Goal: Information Seeking & Learning: Learn about a topic

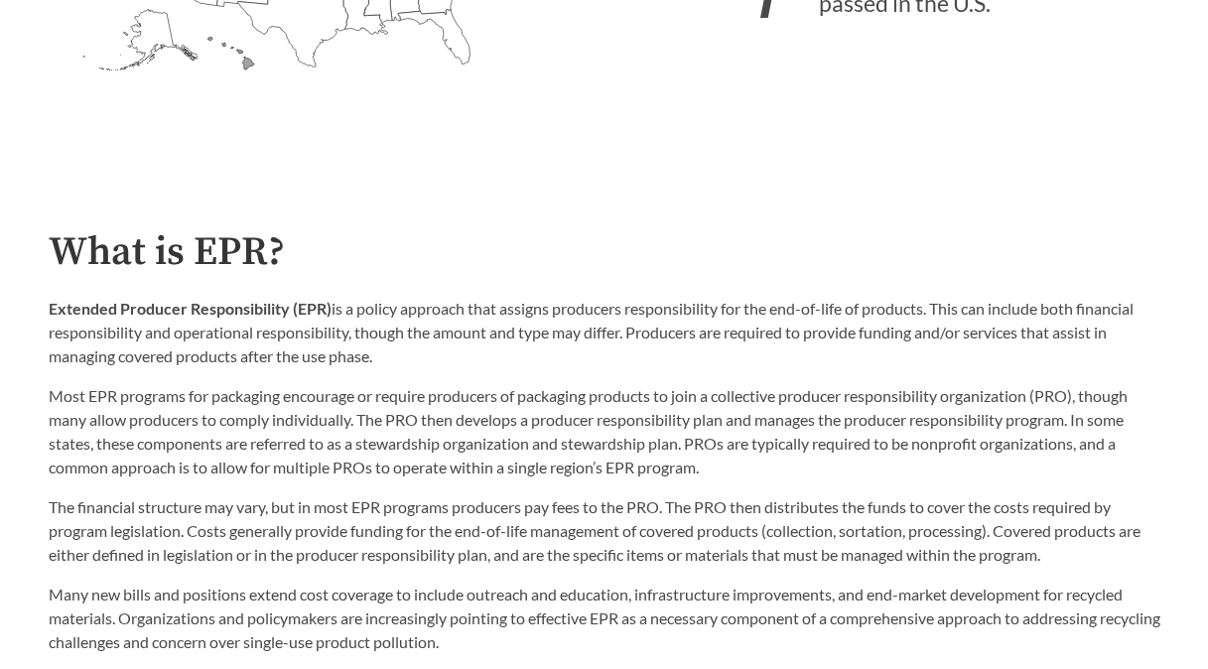
scroll to position [893, 0]
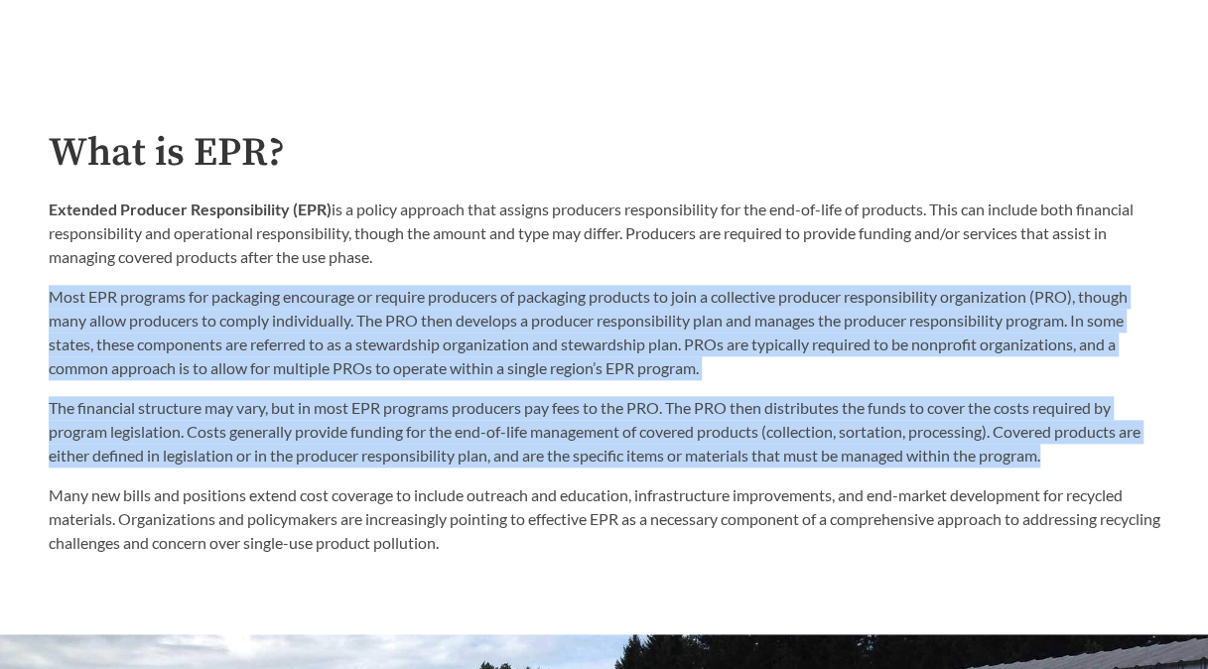
drag, startPoint x: 1063, startPoint y: 471, endPoint x: 45, endPoint y: 297, distance: 1033.2
click at [45, 297] on div "What is EPR? Extended Producer Responsibility (EPR) is a policy approach that a…" at bounding box center [605, 343] width 1144 height 425
drag, startPoint x: 45, startPoint y: 297, endPoint x: 169, endPoint y: 316, distance: 125.5
drag, startPoint x: 169, startPoint y: 316, endPoint x: 75, endPoint y: 402, distance: 127.1
click at [75, 402] on p "The financial structure may vary, but in most EPR programs producers pay fees t…" at bounding box center [605, 431] width 1112 height 71
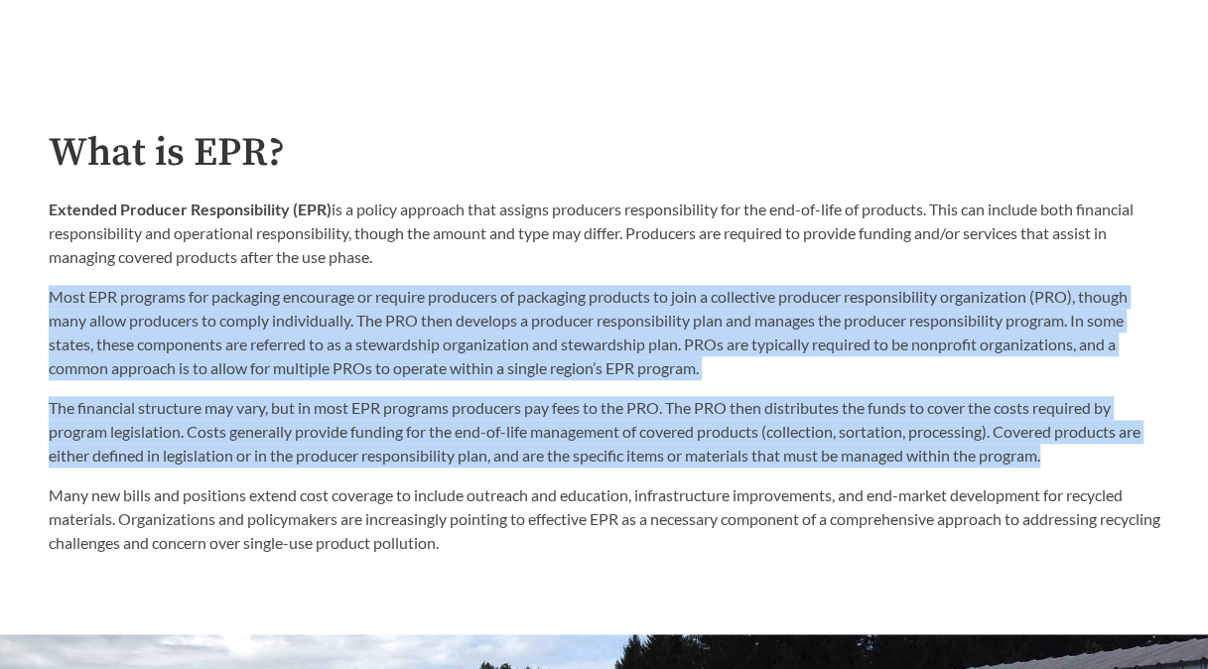
click at [194, 425] on p "The financial structure may vary, but in most EPR programs producers pay fees t…" at bounding box center [605, 431] width 1112 height 71
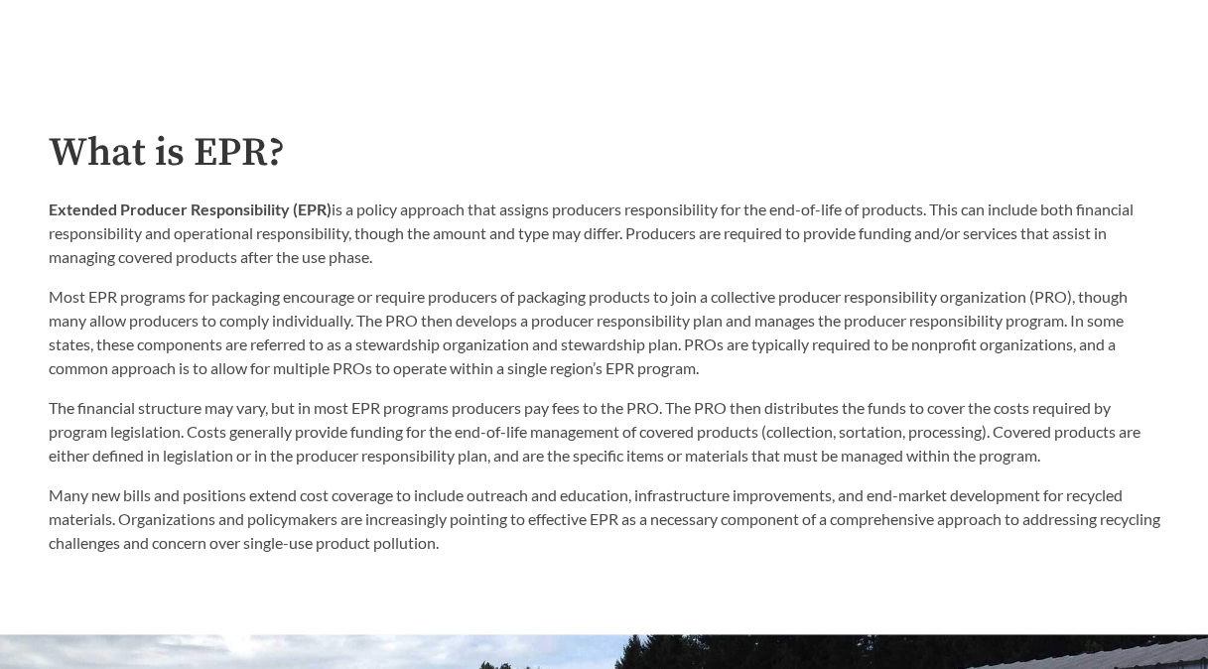
click at [200, 422] on p "The financial structure may vary, but in most EPR programs producers pay fees t…" at bounding box center [605, 431] width 1112 height 71
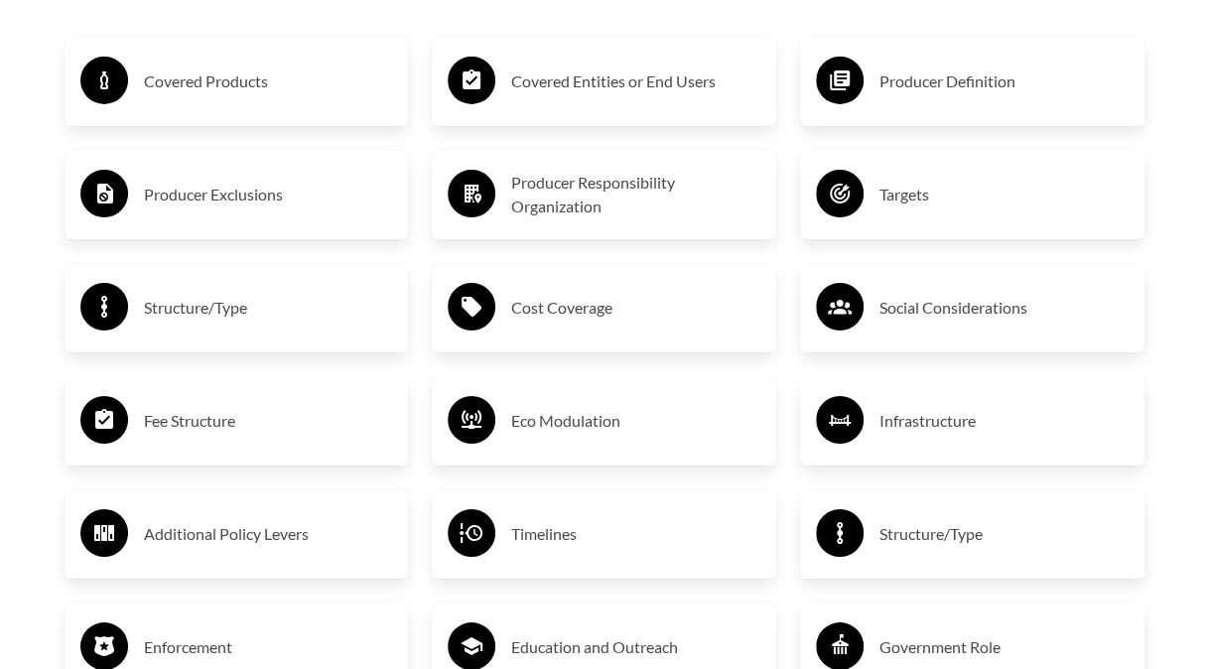
scroll to position [3276, 0]
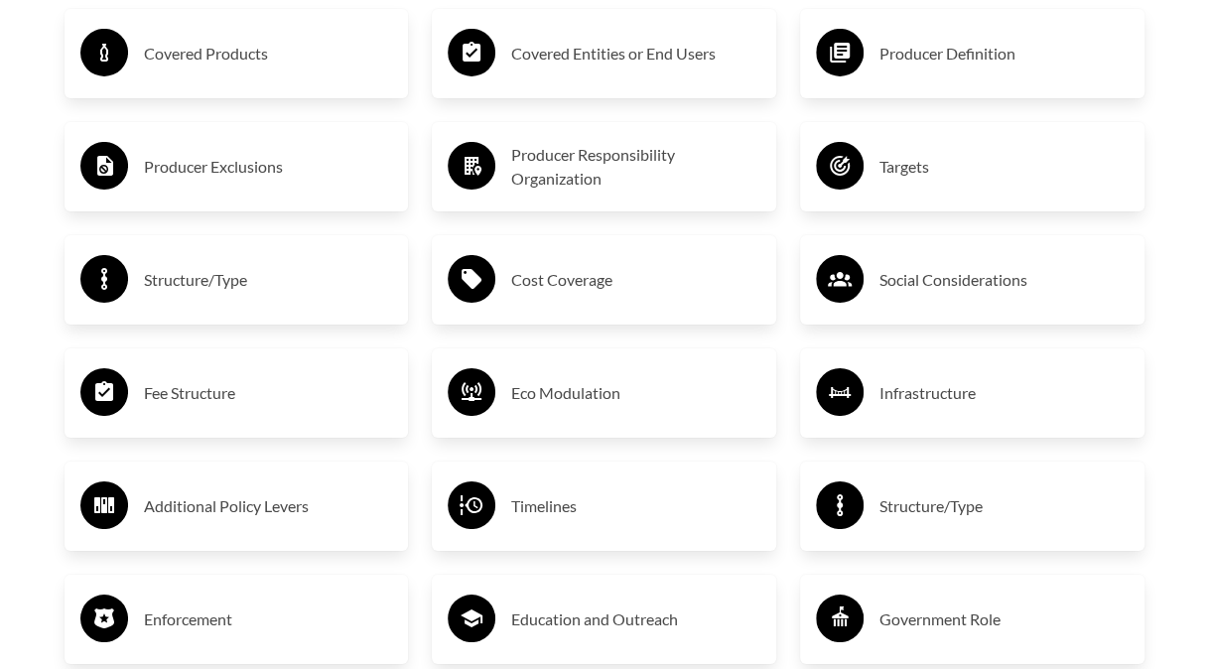
click at [200, 390] on h3 "Fee Structure" at bounding box center [268, 393] width 249 height 32
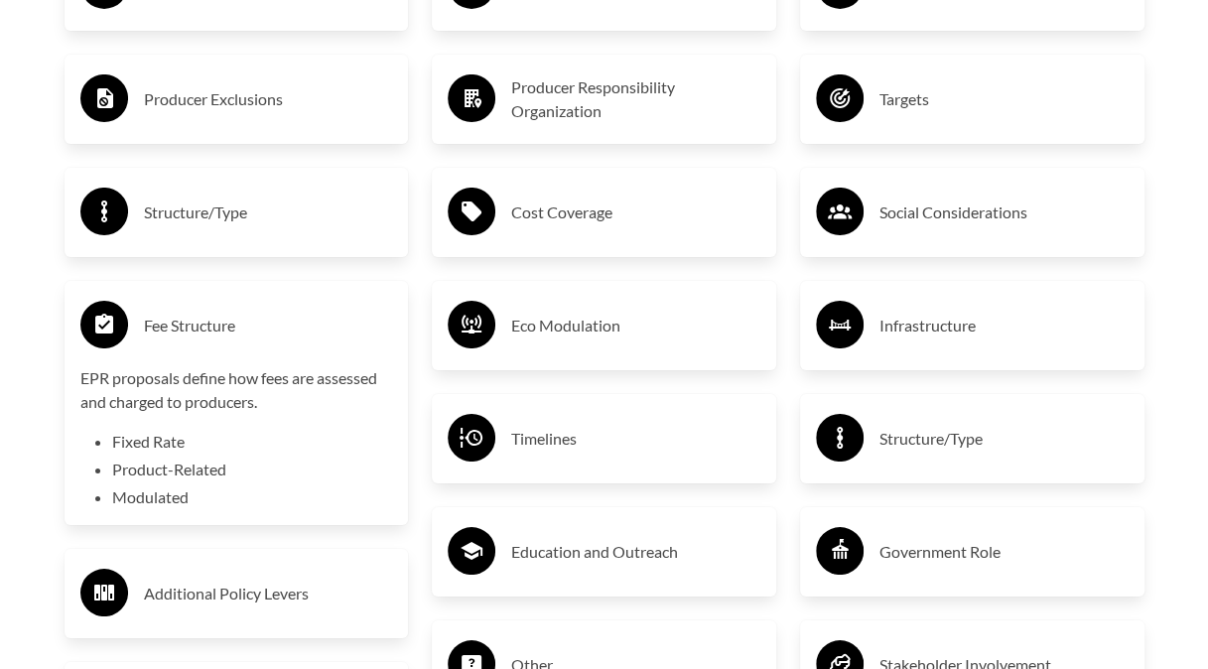
scroll to position [3375, 0]
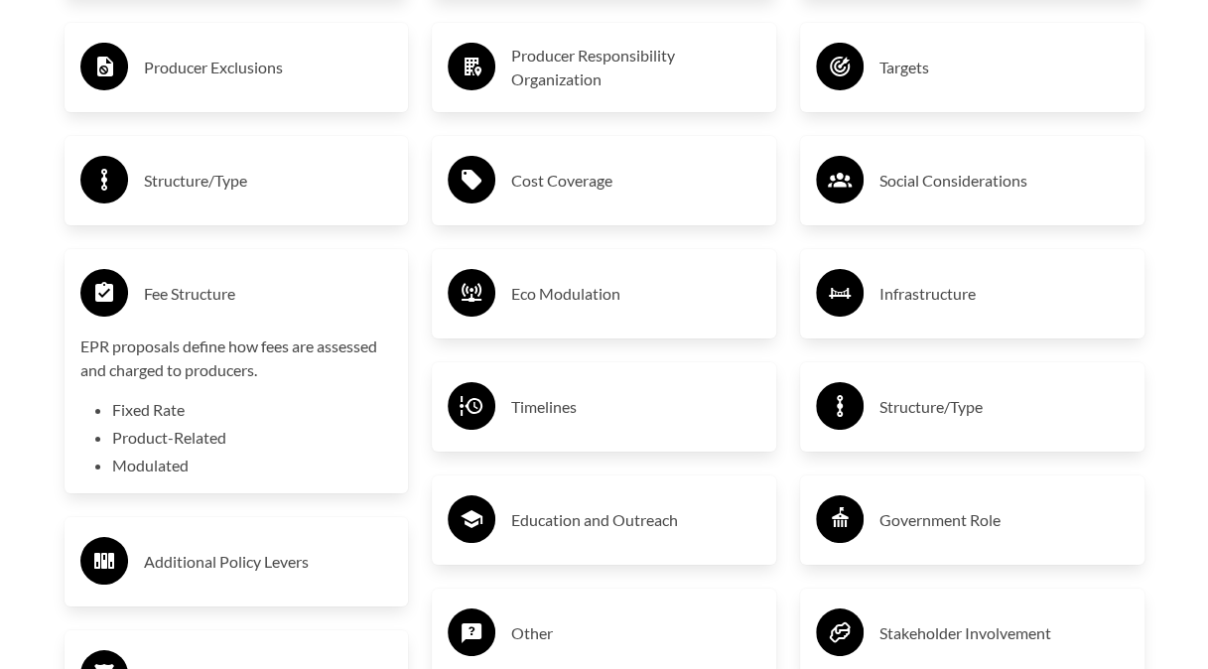
click at [274, 174] on h3 "Structure/Type" at bounding box center [268, 181] width 249 height 32
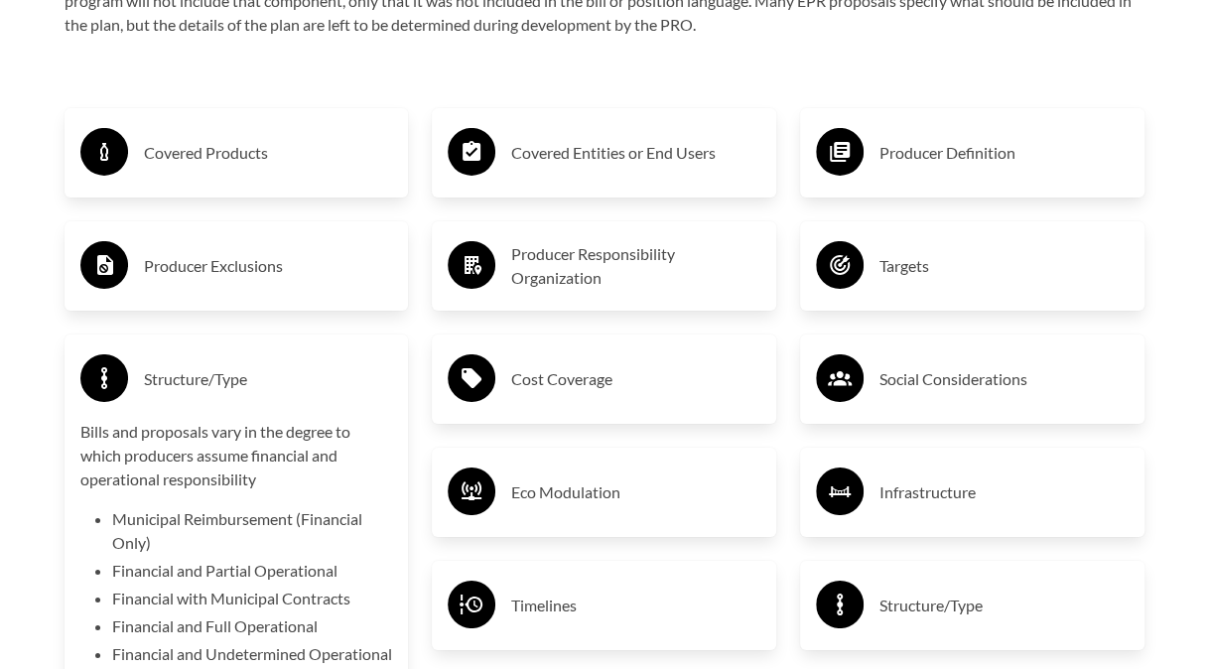
scroll to position [3276, 0]
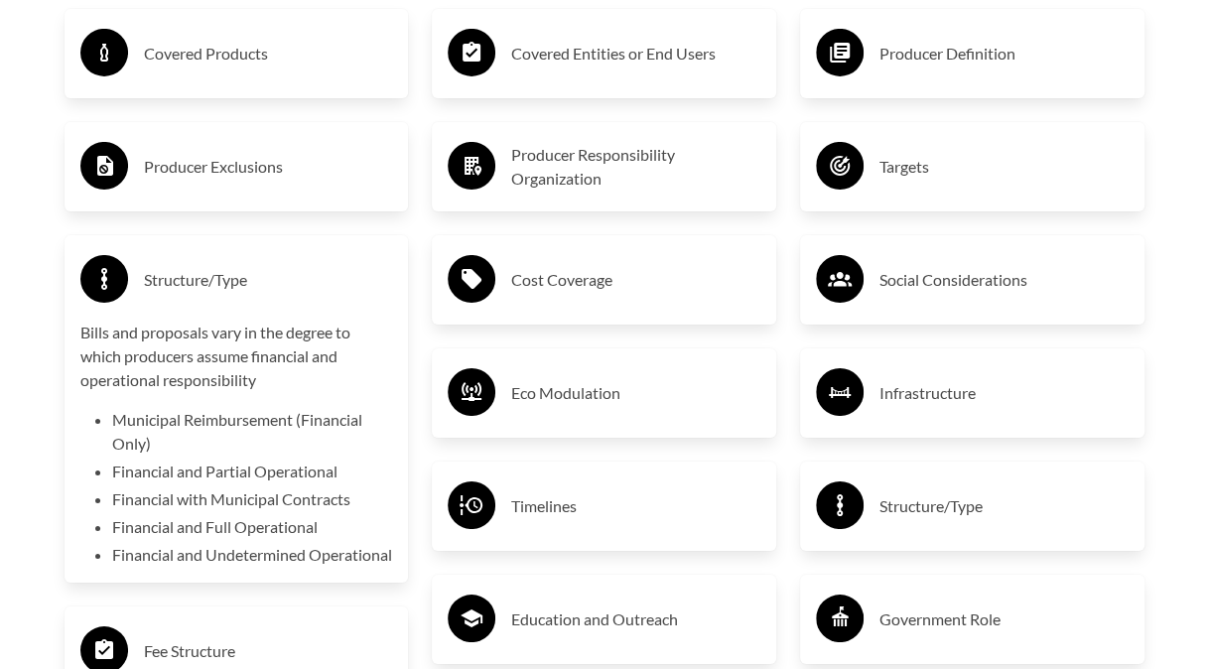
click at [545, 296] on h3 "Cost Coverage" at bounding box center [635, 280] width 249 height 32
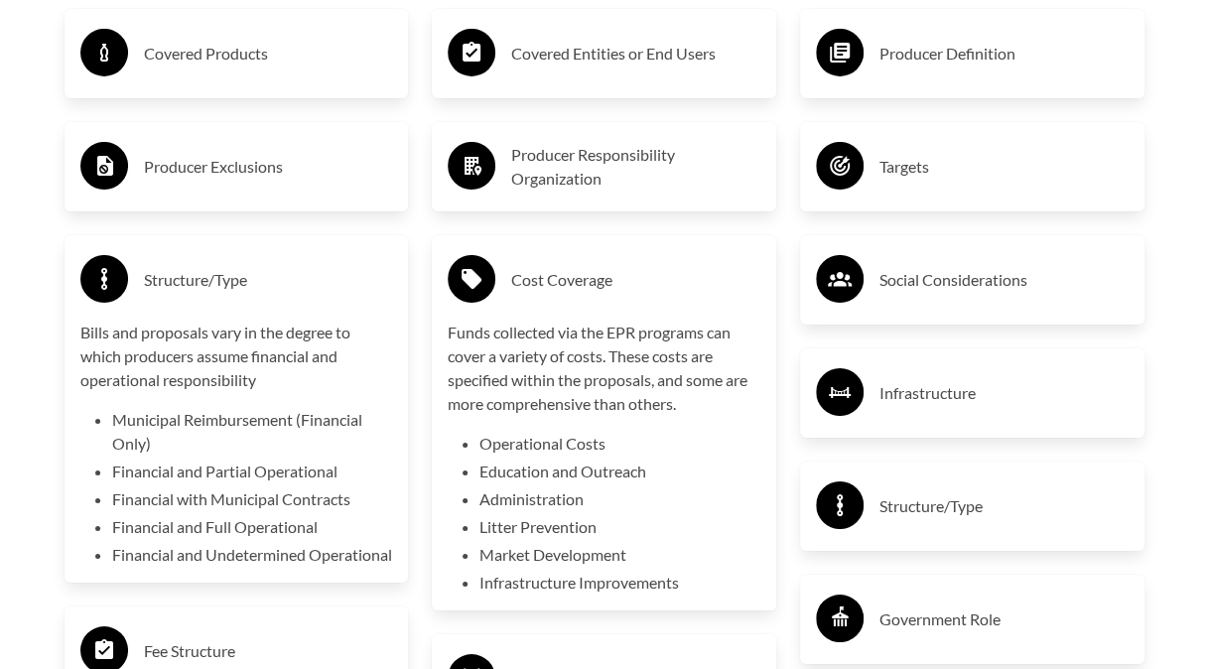
click at [894, 290] on h3 "Social Considerations" at bounding box center [1004, 280] width 249 height 32
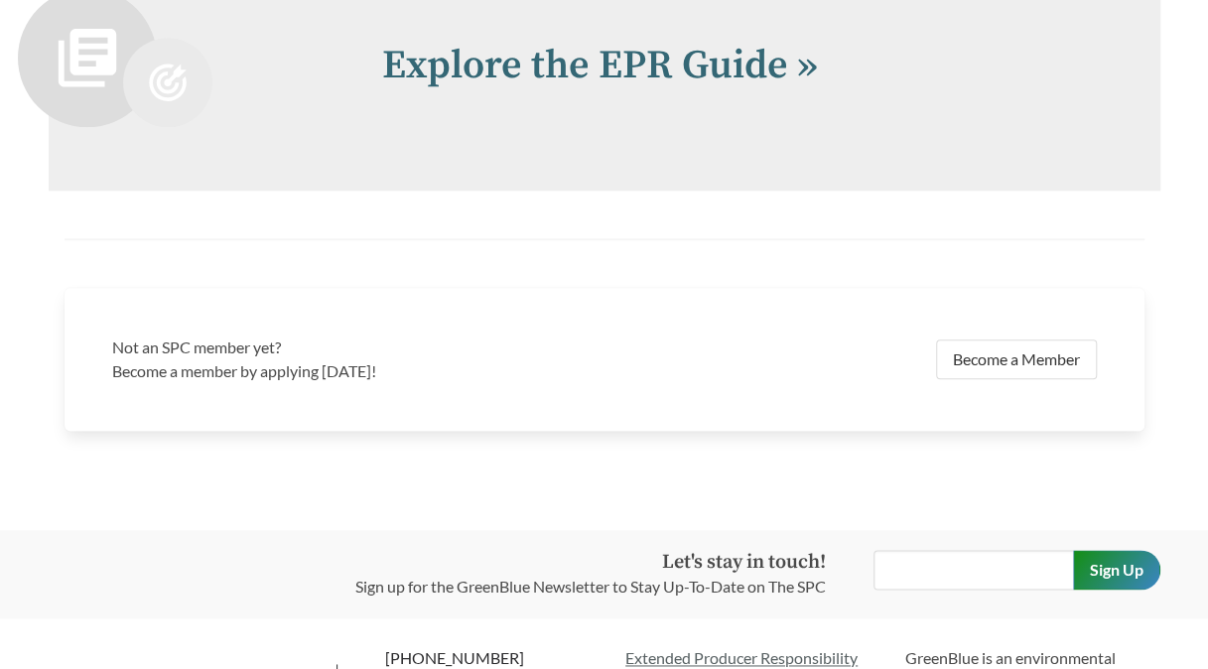
scroll to position [4567, 0]
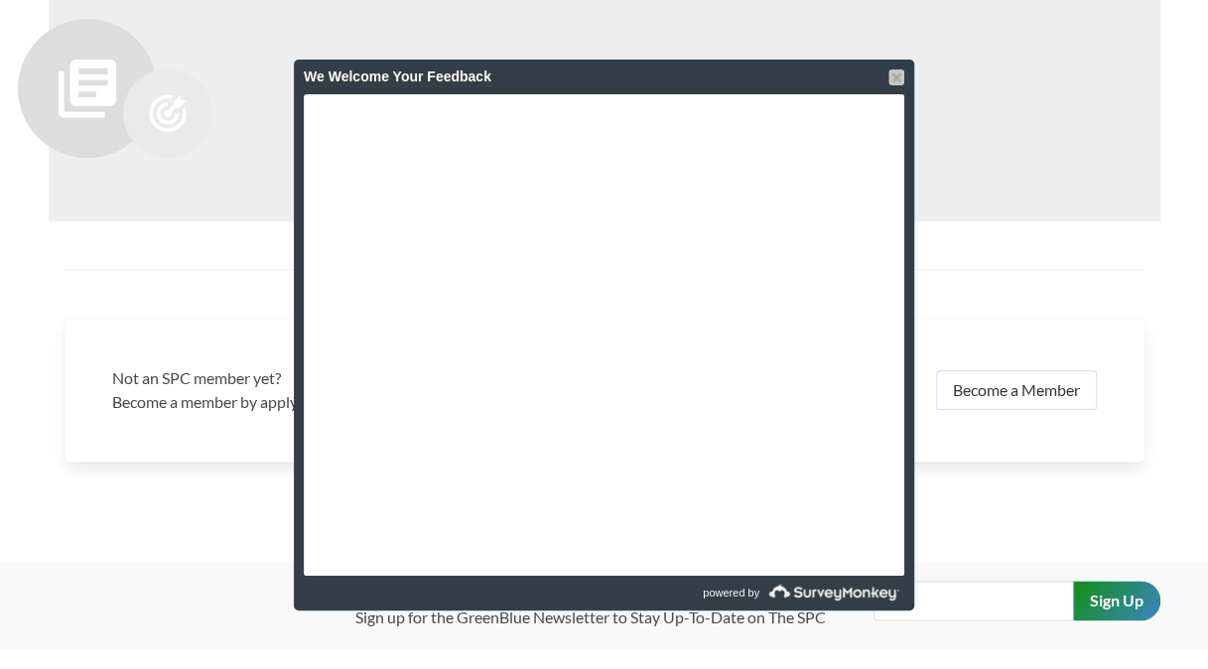
click at [896, 73] on div at bounding box center [896, 77] width 16 height 16
